Goal: Use online tool/utility

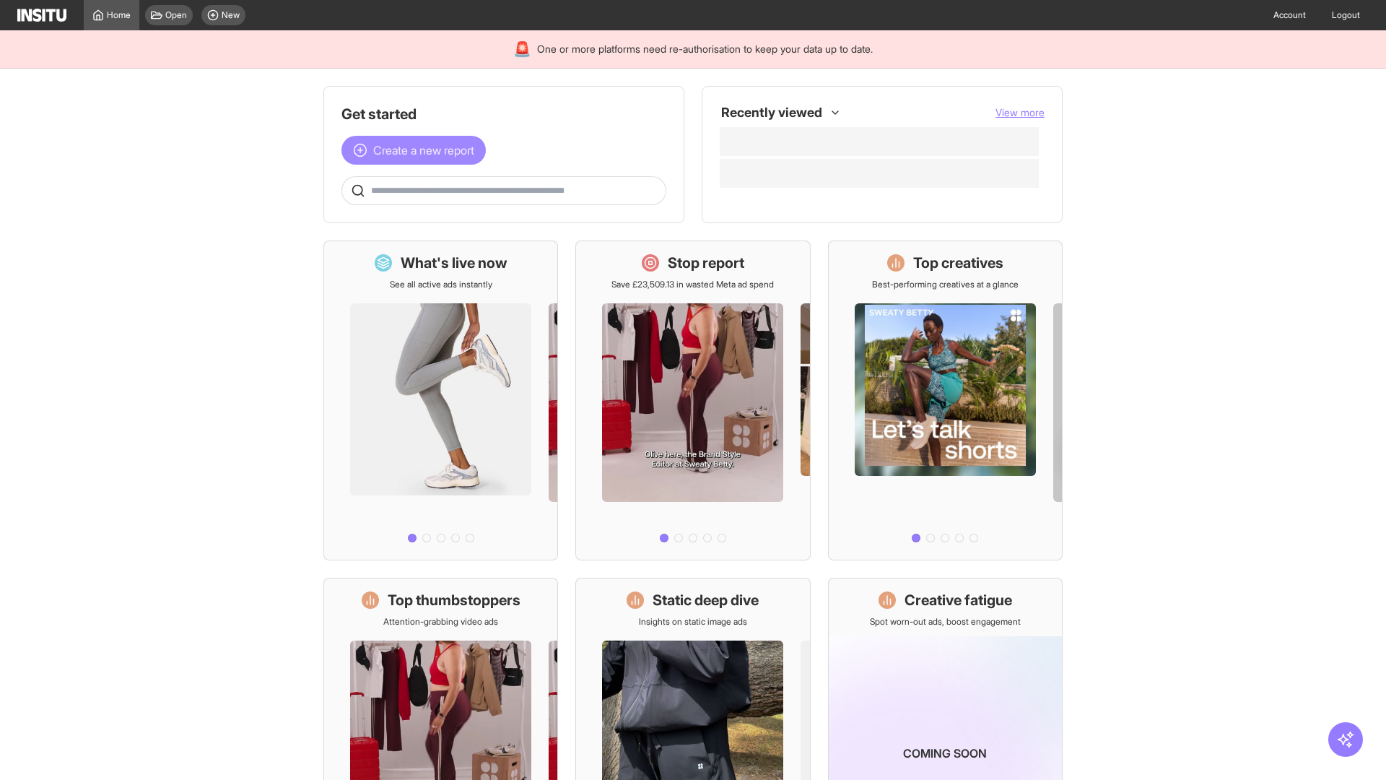
click at [417, 150] on span "Create a new report" at bounding box center [423, 150] width 101 height 17
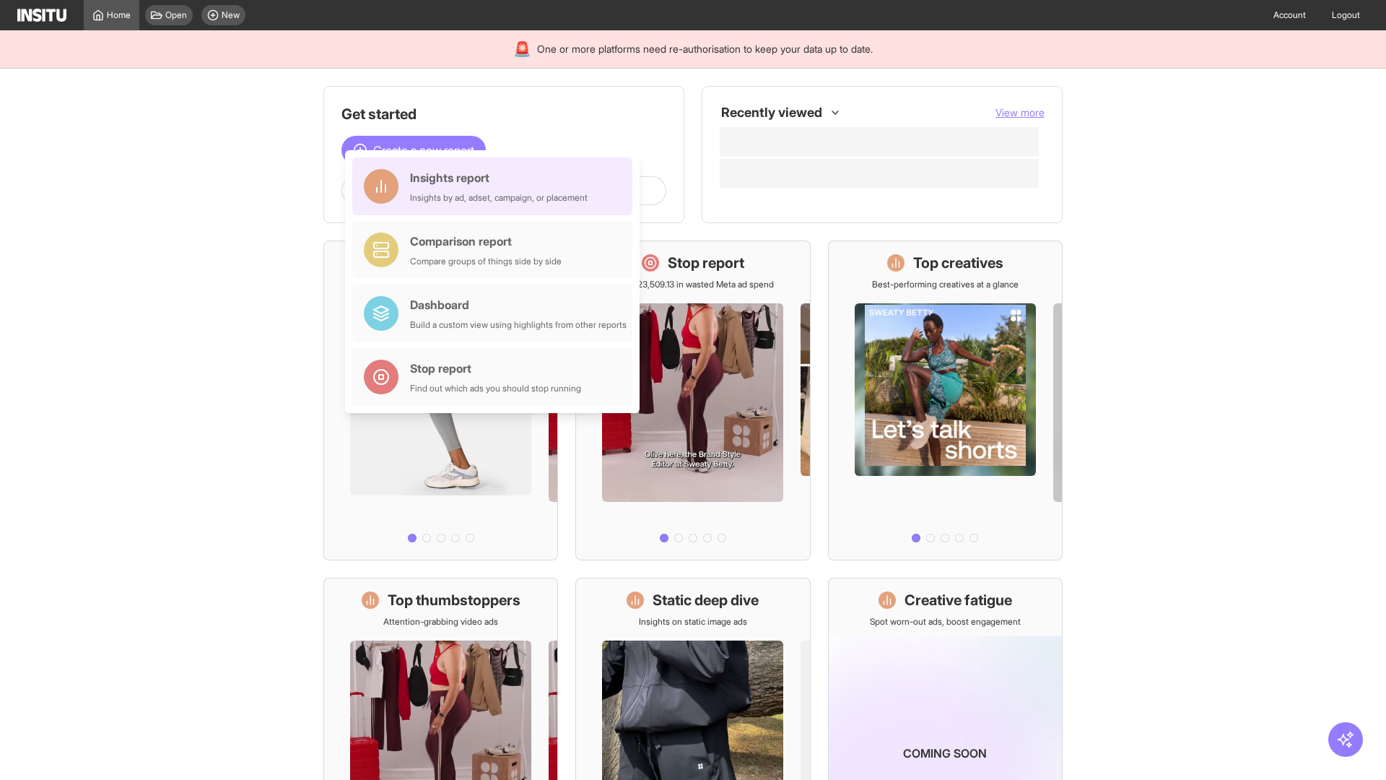
click at [496, 186] on div "Insights report Insights by ad, adset, campaign, or placement" at bounding box center [499, 186] width 178 height 35
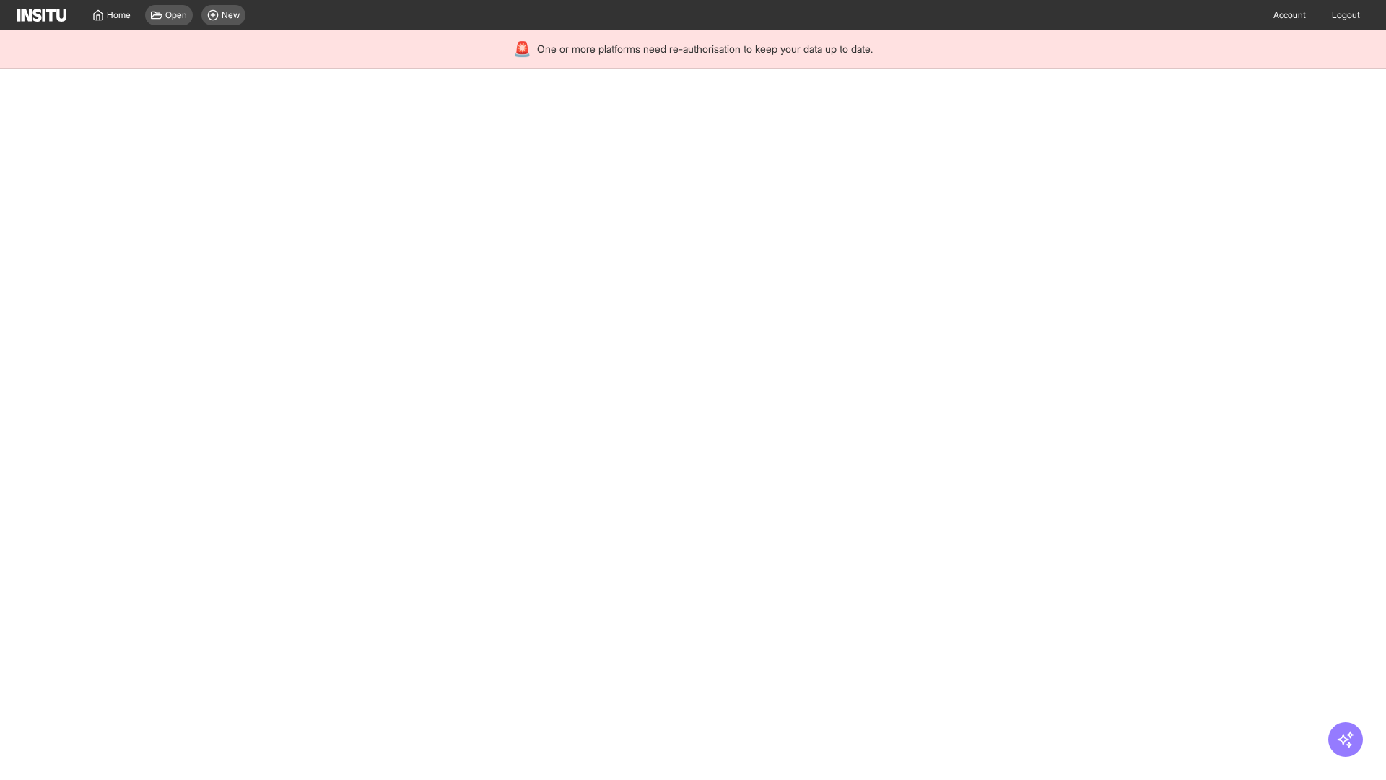
select select "**"
